Goal: Task Accomplishment & Management: Manage account settings

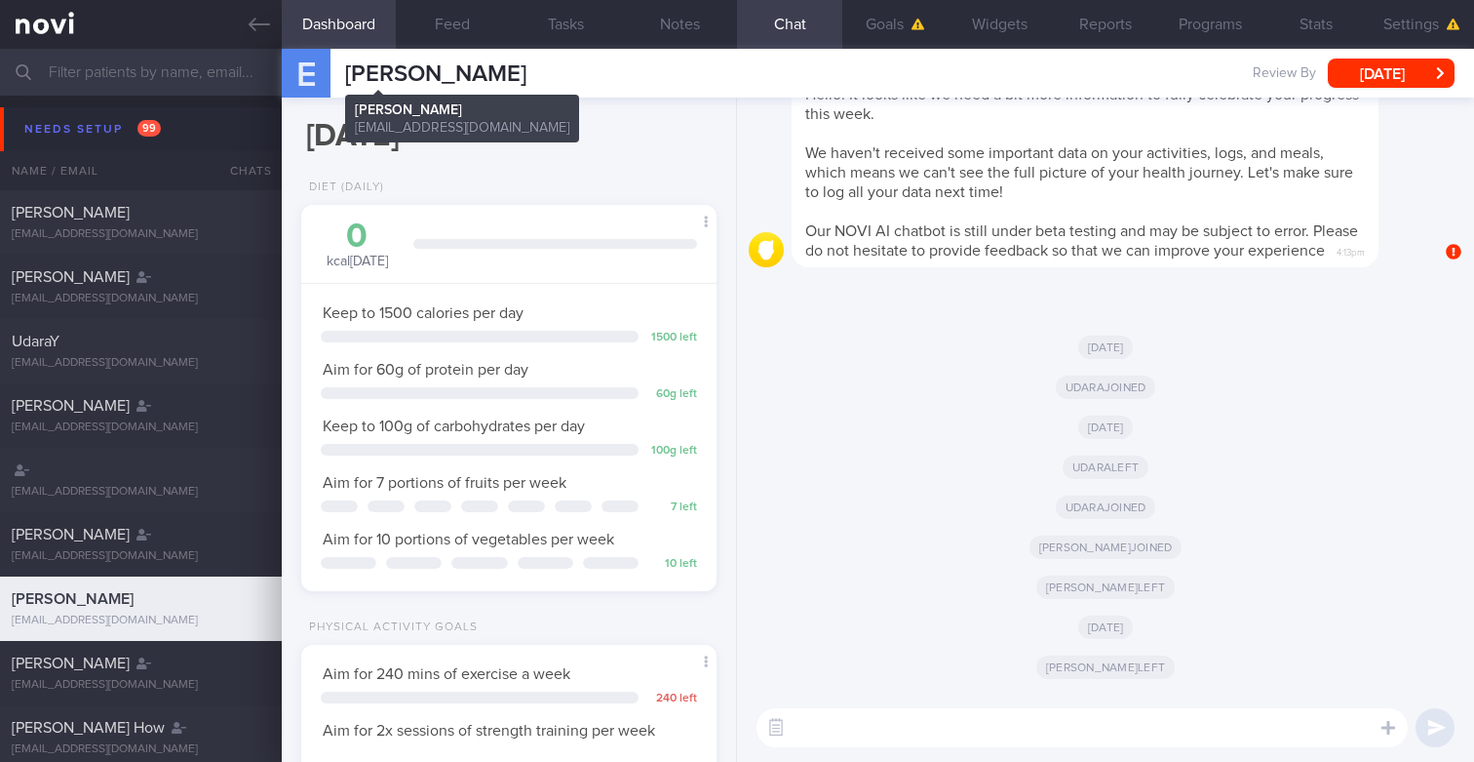
scroll to position [194, 388]
click at [116, 67] on input "text" at bounding box center [737, 72] width 1474 height 47
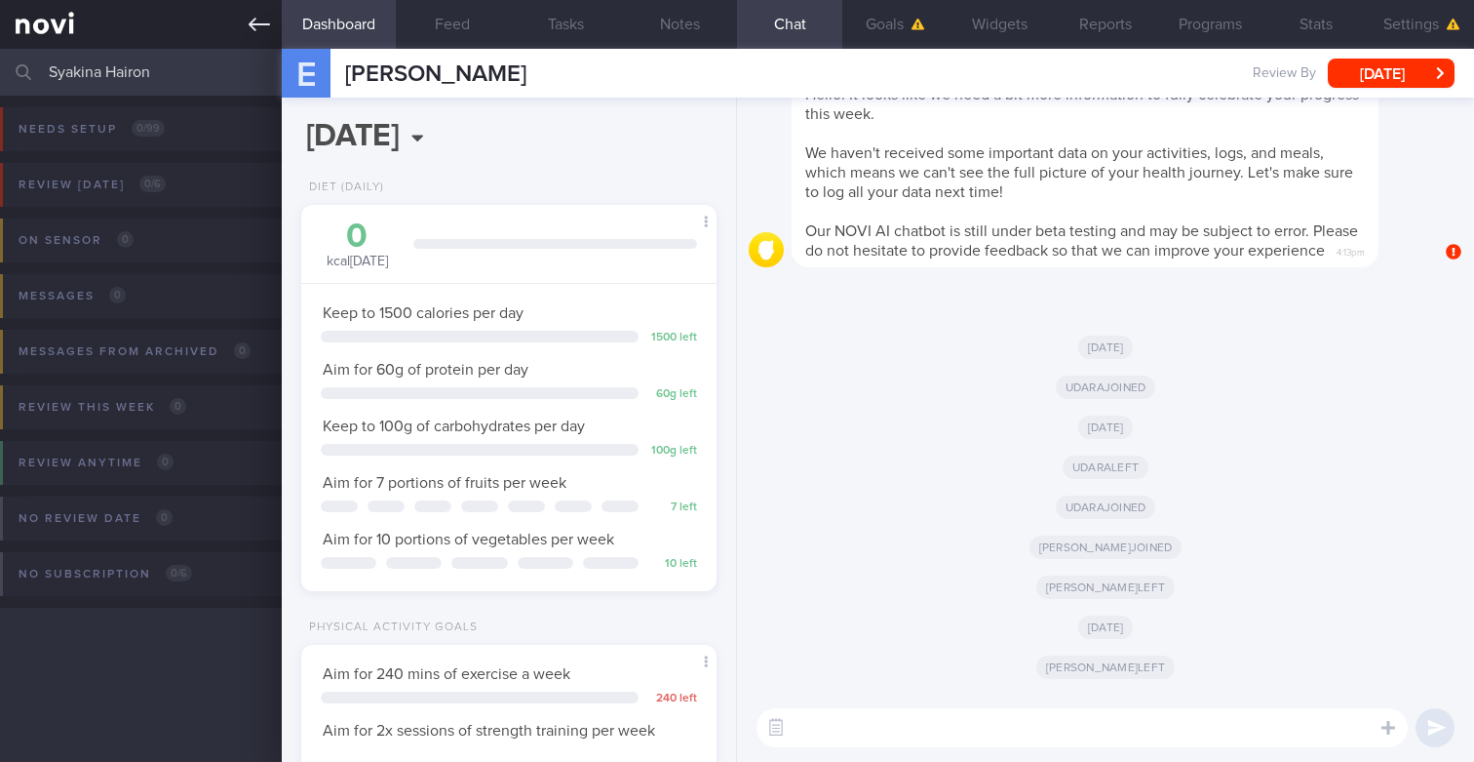
type input "Syakina Hairon"
click at [260, 16] on icon at bounding box center [259, 24] width 21 height 21
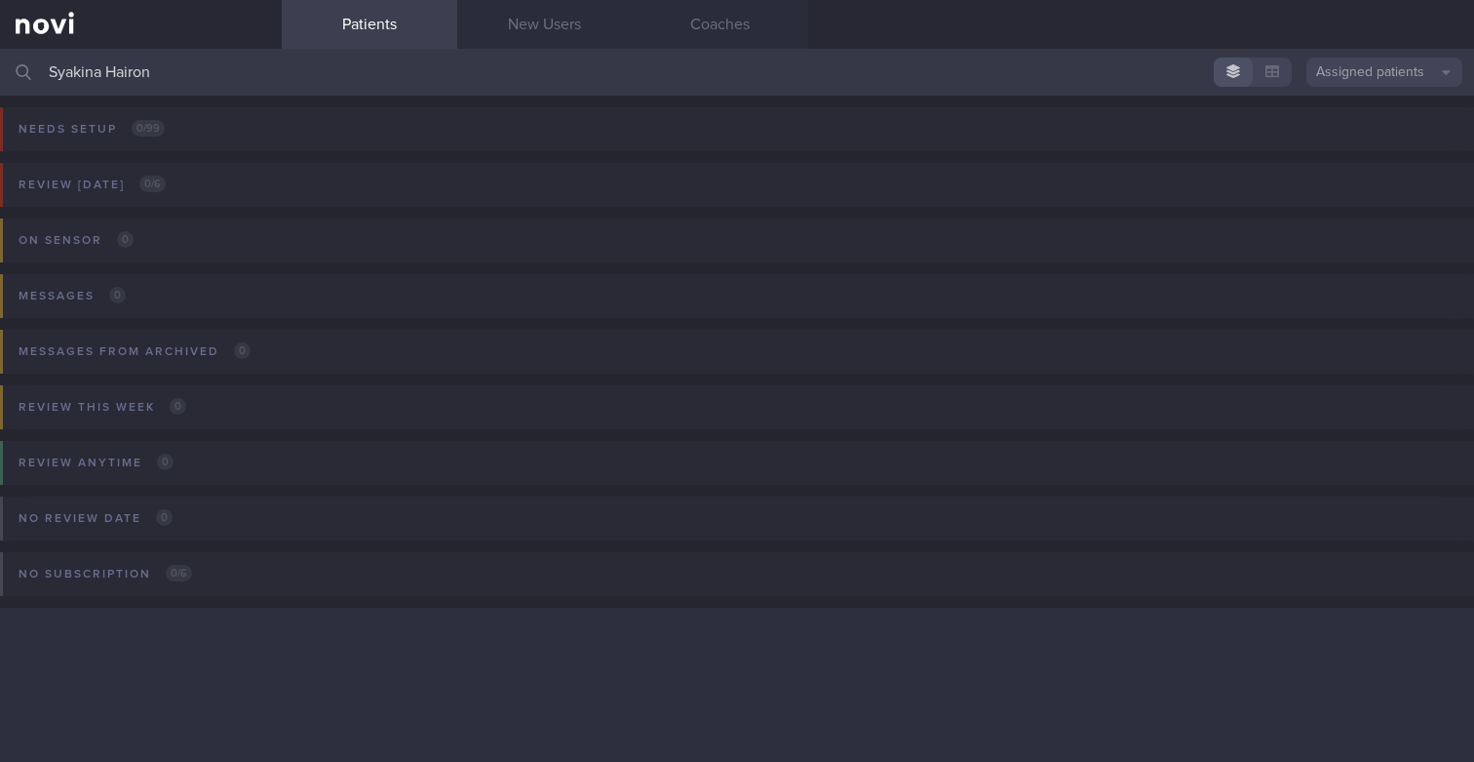
click at [1376, 68] on button "Assigned patients" at bounding box center [1385, 72] width 156 height 29
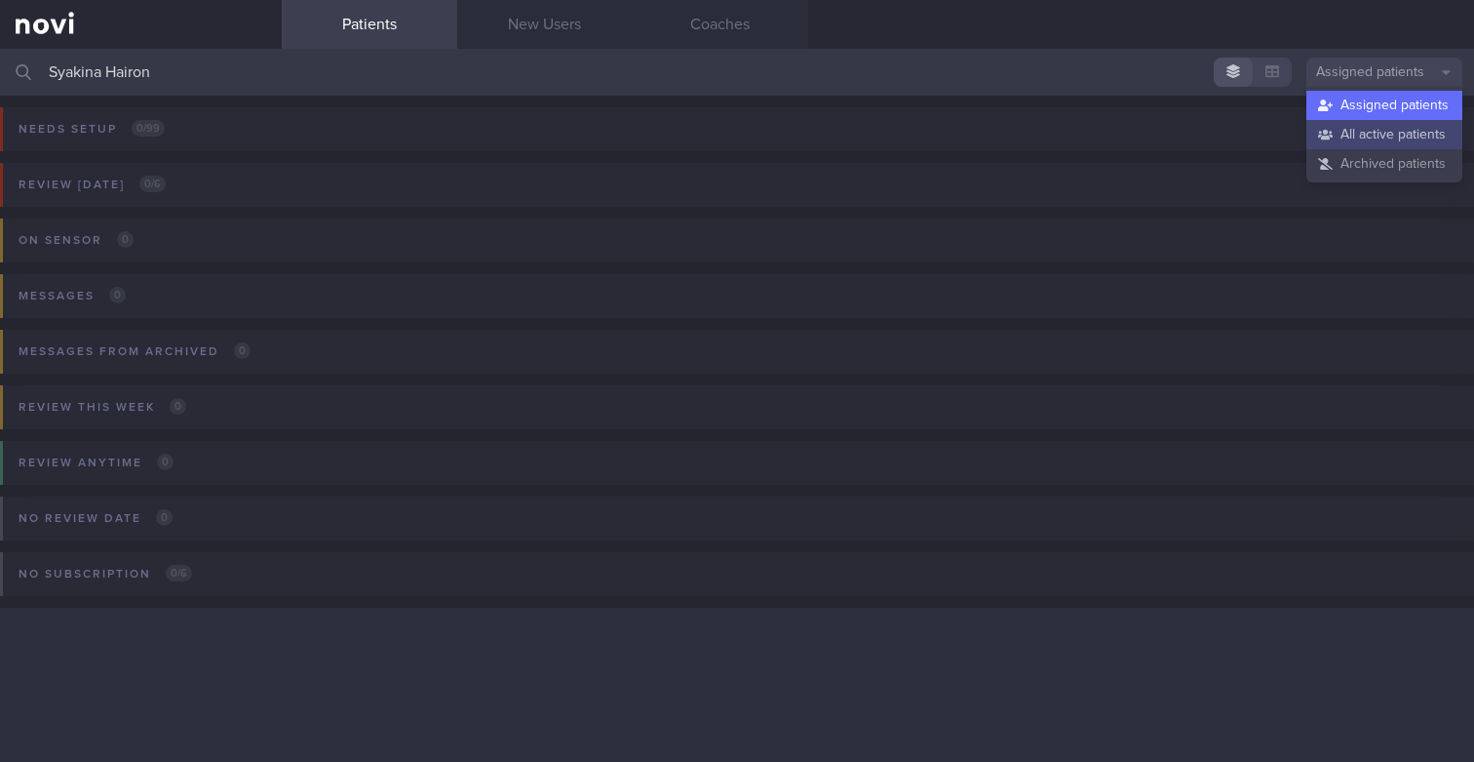
click at [1320, 140] on button "All active patients" at bounding box center [1385, 134] width 156 height 29
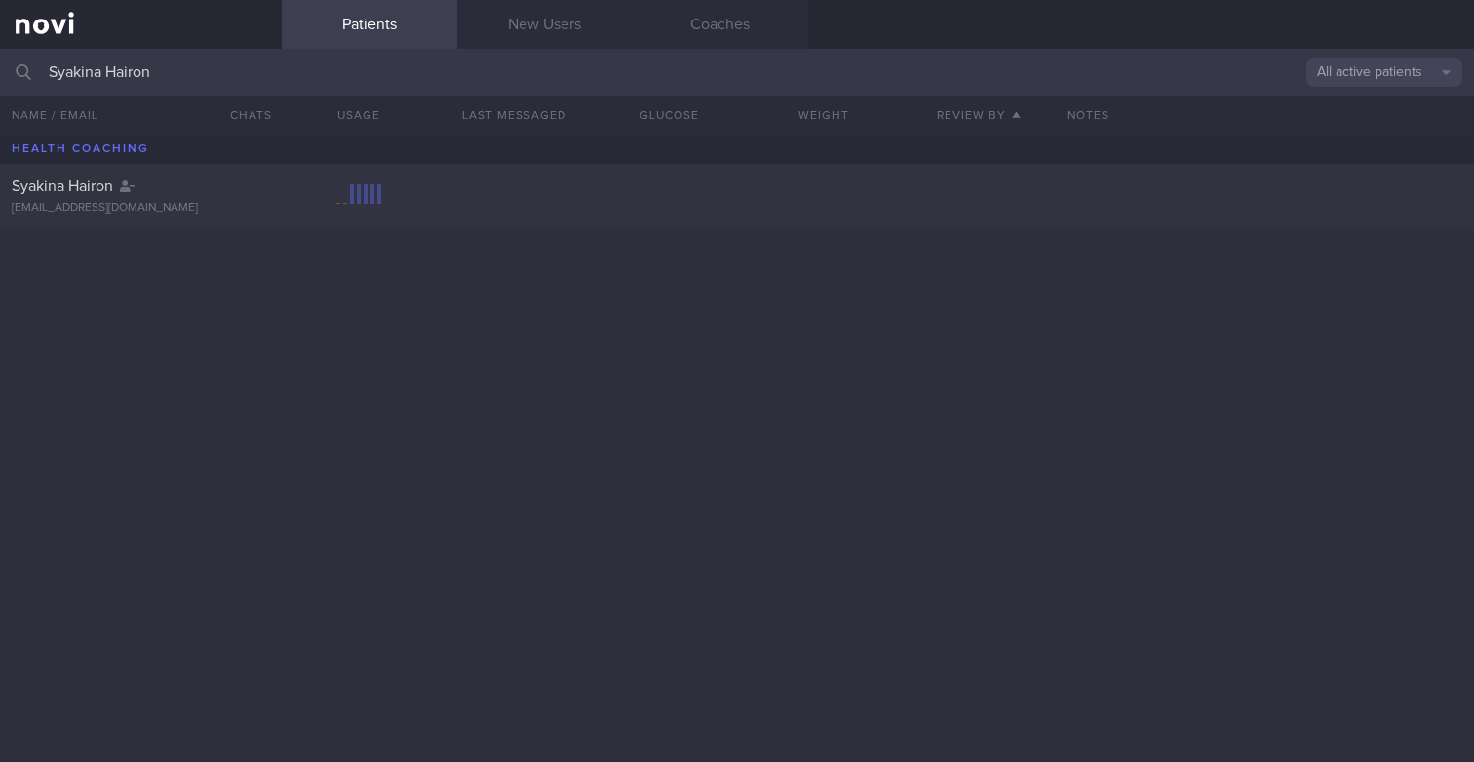
click at [486, 183] on div "Syakina Hairon [EMAIL_ADDRESS][DOMAIN_NAME]" at bounding box center [737, 196] width 1474 height 64
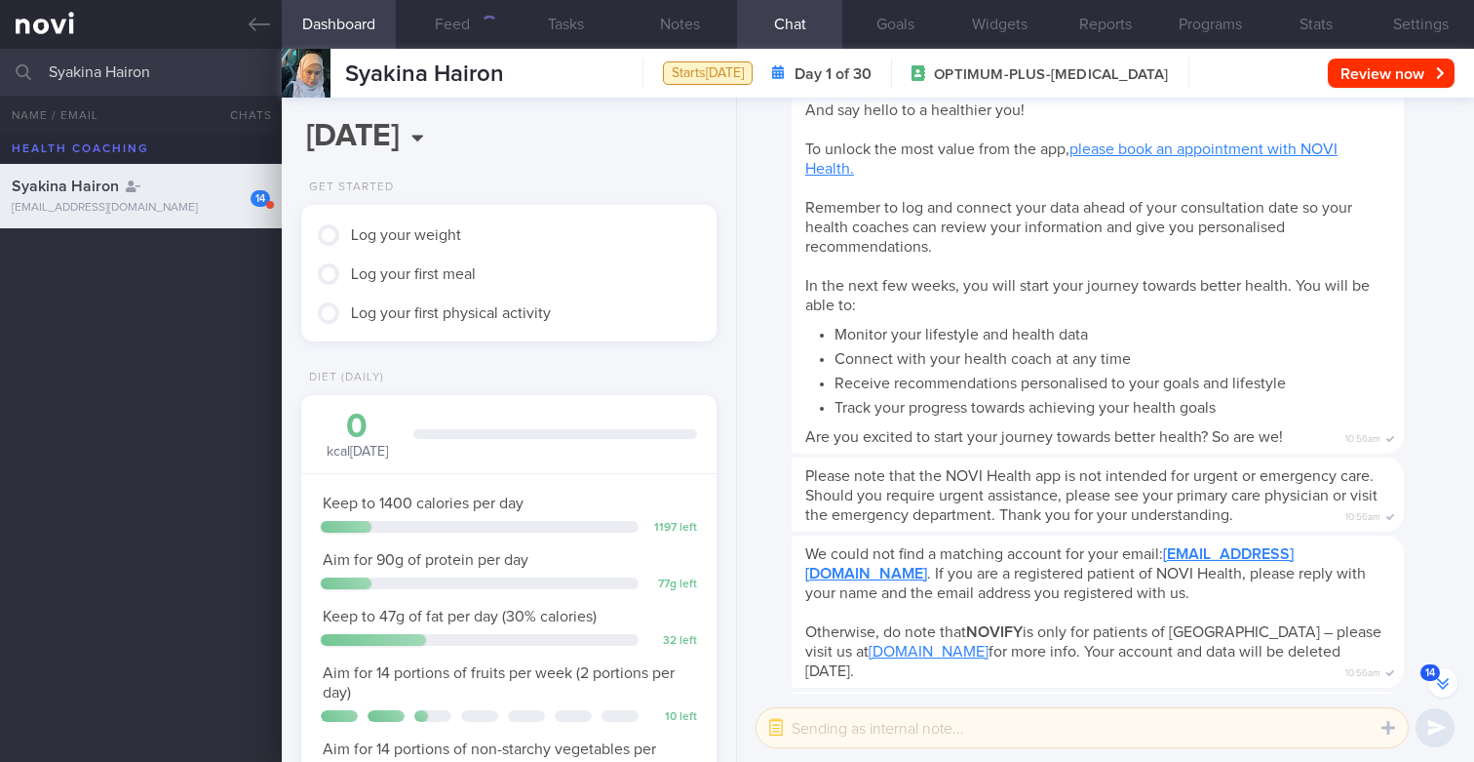
scroll to position [-3190, 0]
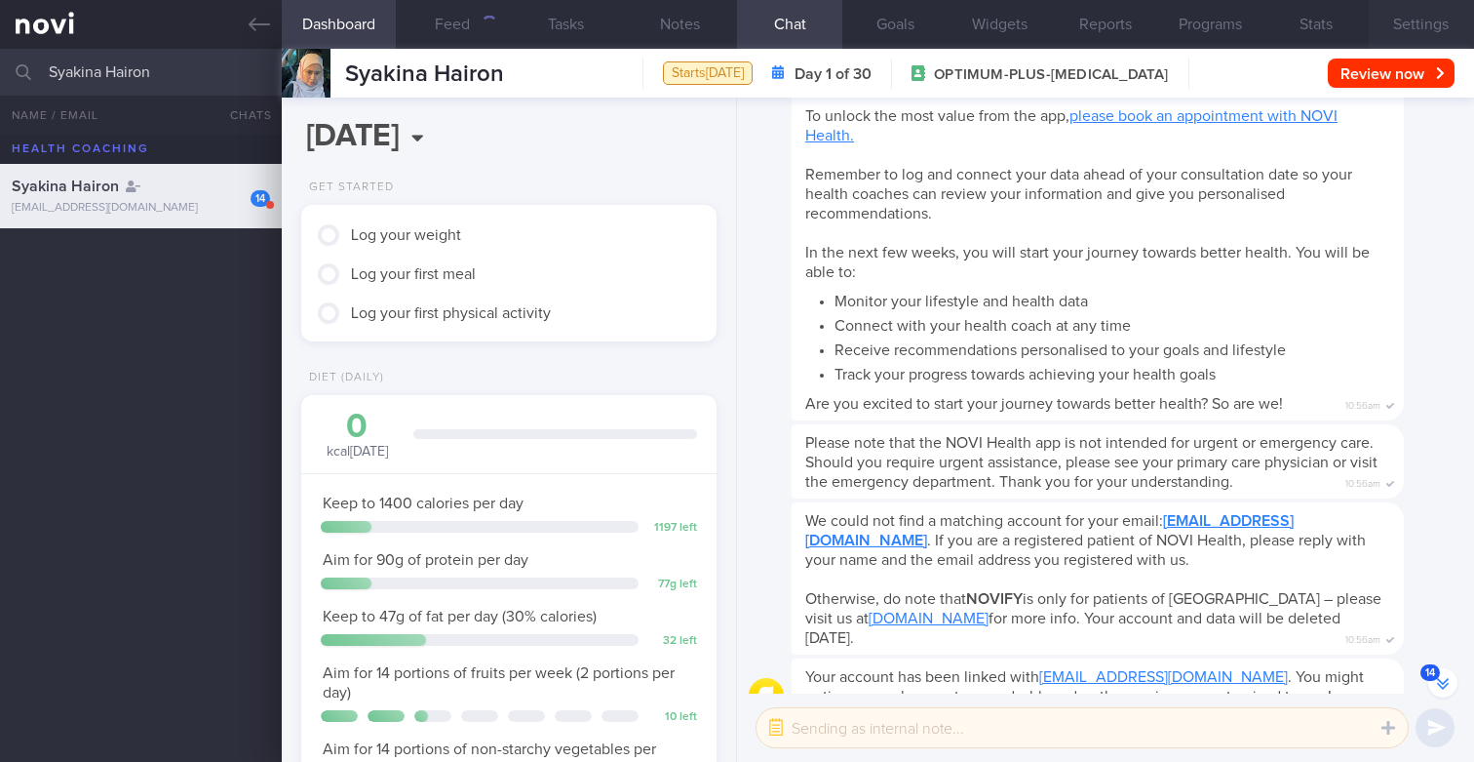
click at [1406, 26] on button "Settings" at bounding box center [1421, 24] width 105 height 49
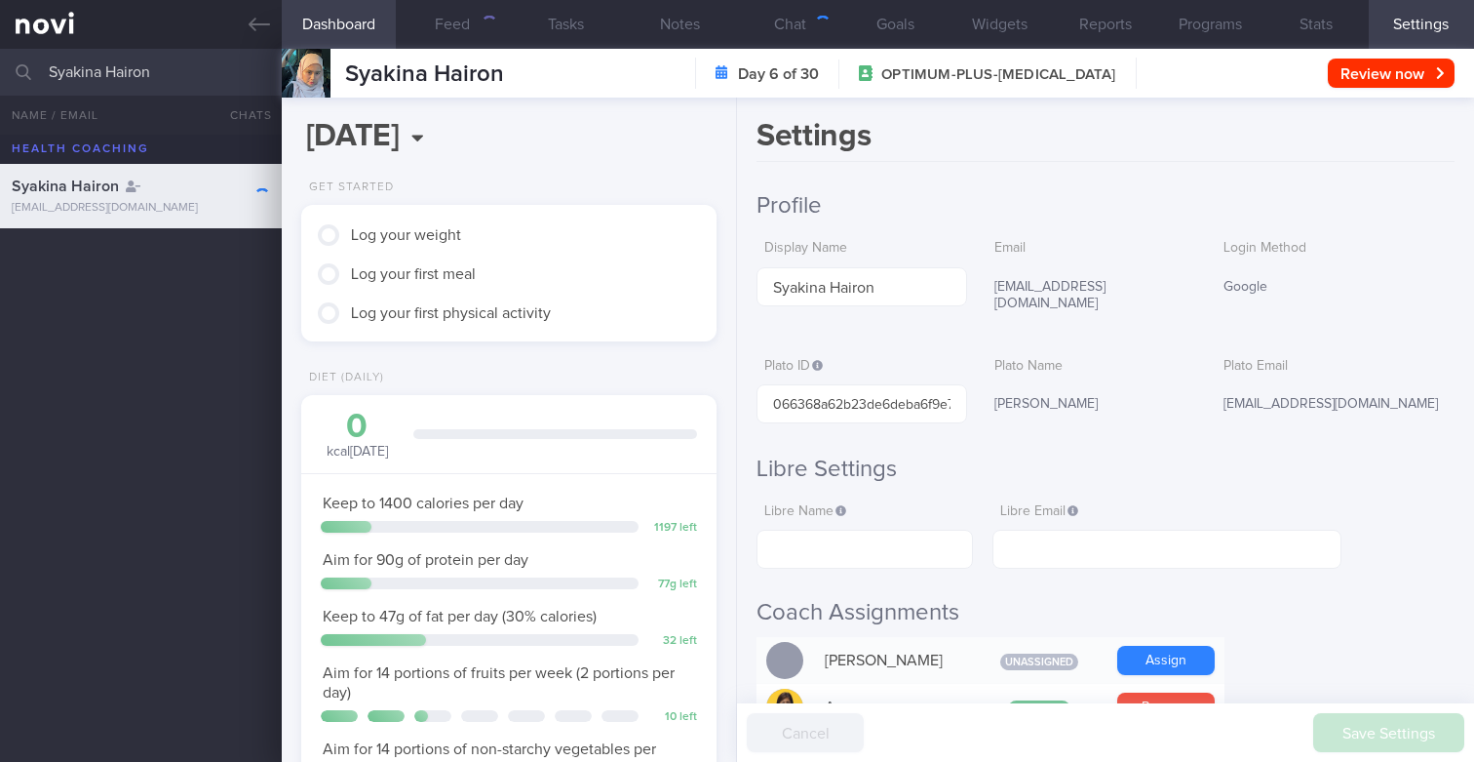
scroll to position [218, 380]
